Goal: Obtain resource: Download file/media

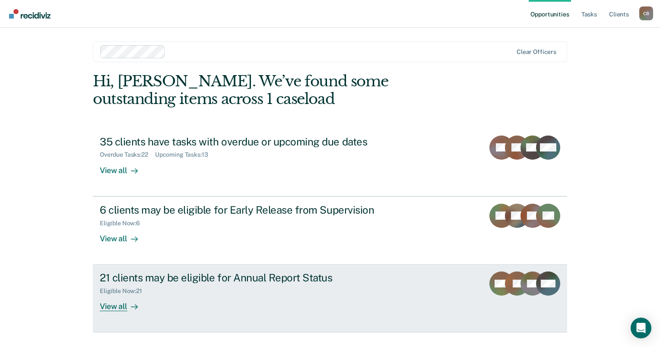
click at [118, 306] on div "View all" at bounding box center [124, 303] width 48 height 17
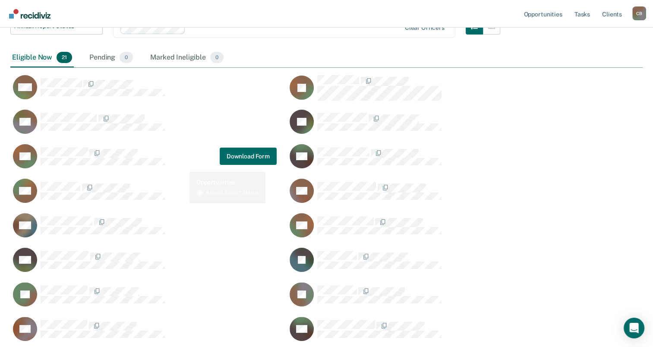
scroll to position [129, 0]
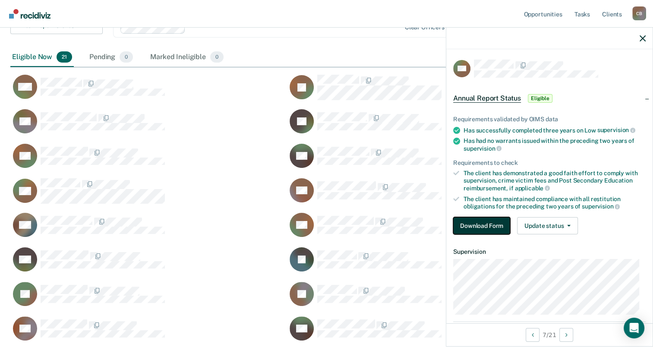
click at [502, 221] on button "Download Form" at bounding box center [481, 225] width 57 height 17
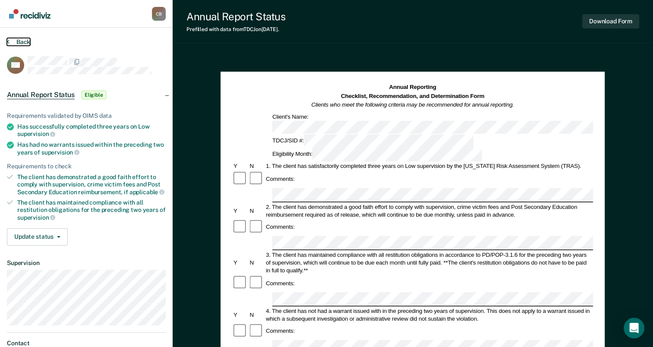
click at [22, 41] on button "Back" at bounding box center [18, 42] width 23 height 8
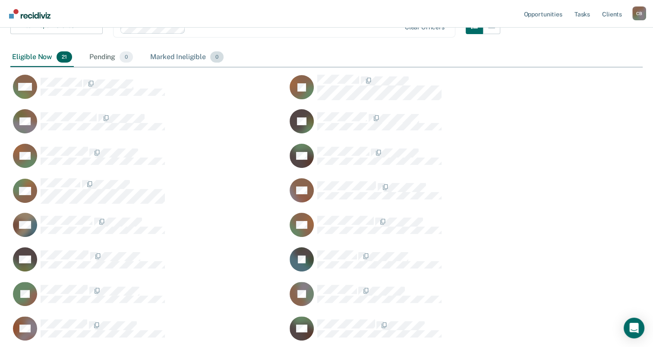
scroll to position [514, 625]
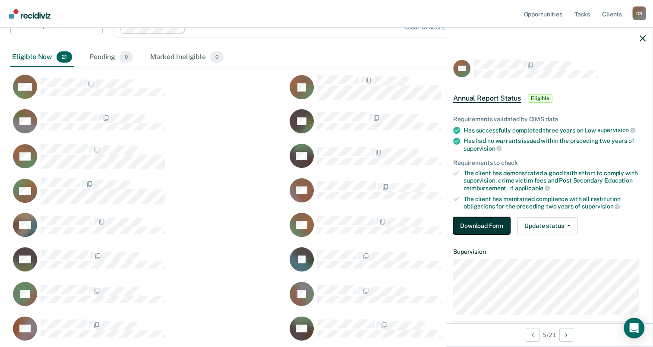
click at [480, 221] on button "Download Form" at bounding box center [481, 225] width 57 height 17
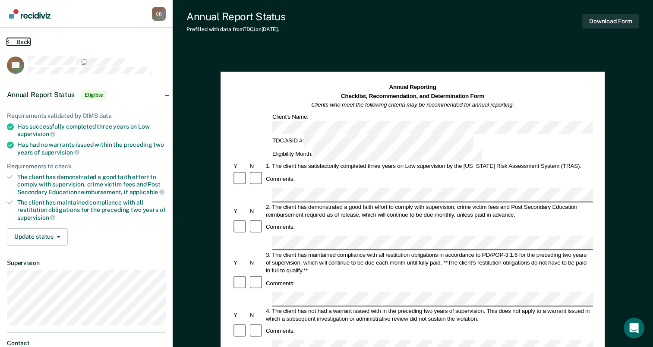
click at [20, 40] on button "Back" at bounding box center [18, 42] width 23 height 8
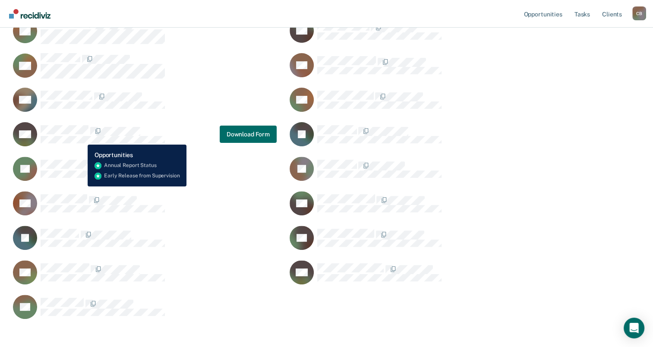
scroll to position [298, 0]
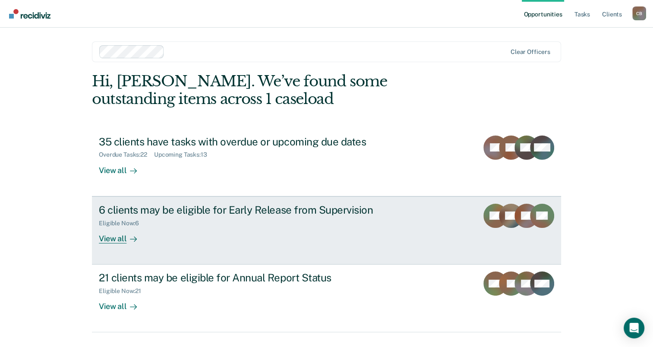
click at [114, 238] on div "View all" at bounding box center [123, 235] width 48 height 17
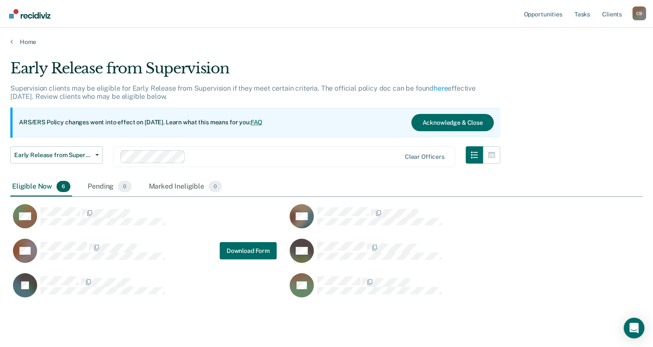
scroll to position [237, 625]
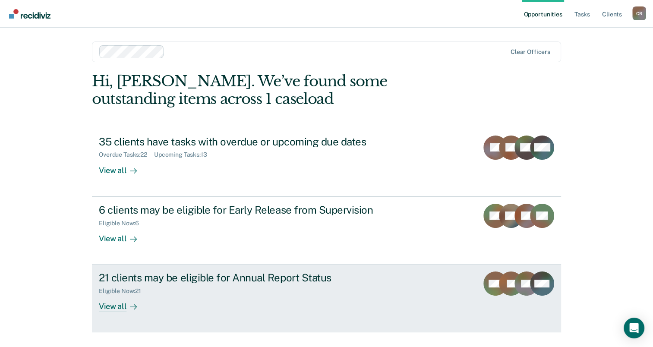
click at [111, 308] on div "View all" at bounding box center [123, 303] width 48 height 17
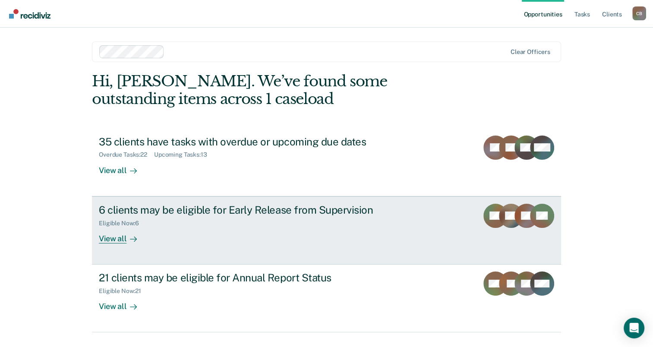
click at [104, 238] on div "View all" at bounding box center [123, 235] width 48 height 17
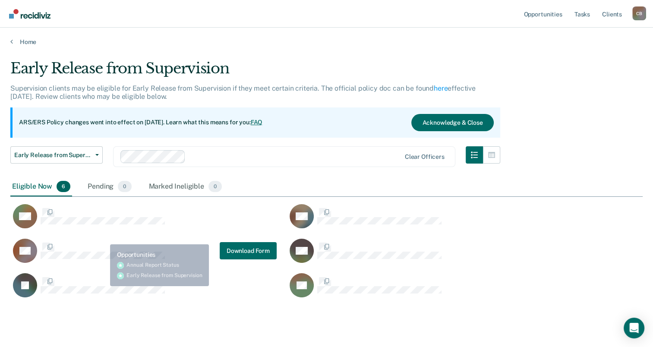
scroll to position [237, 625]
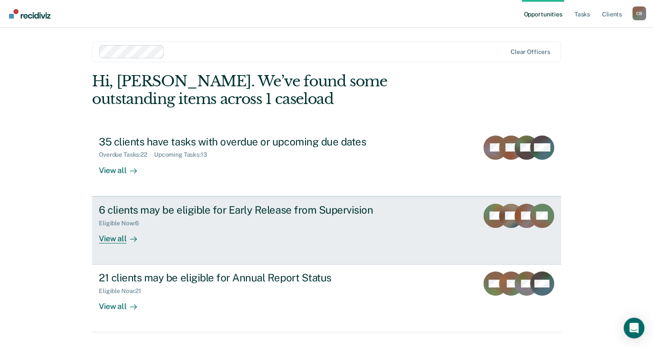
click at [118, 237] on div "View all" at bounding box center [123, 235] width 48 height 17
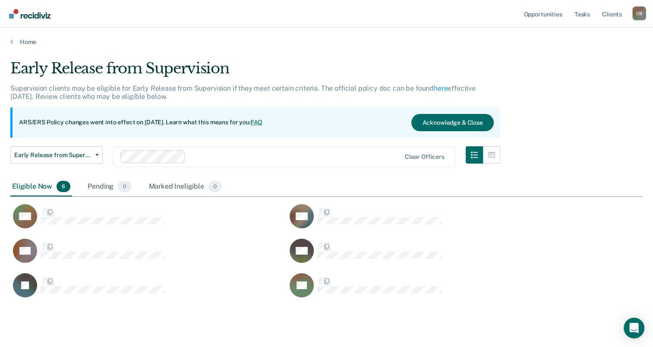
scroll to position [237, 625]
